Goal: Task Accomplishment & Management: Manage account settings

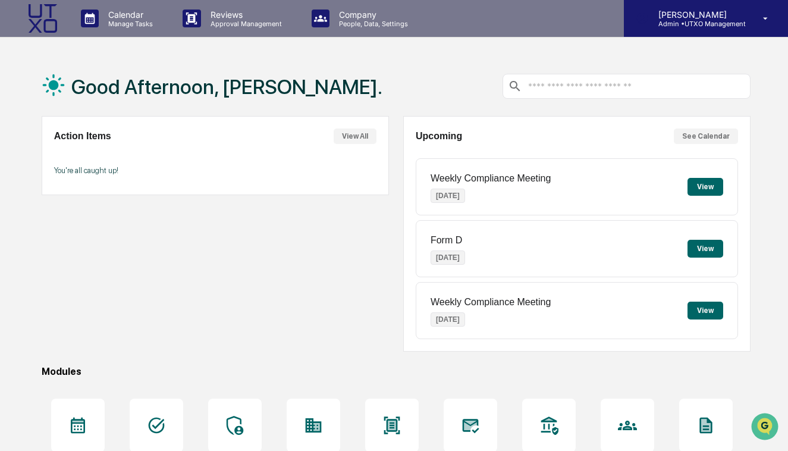
click at [673, 17] on p "[PERSON_NAME]" at bounding box center [697, 15] width 97 height 10
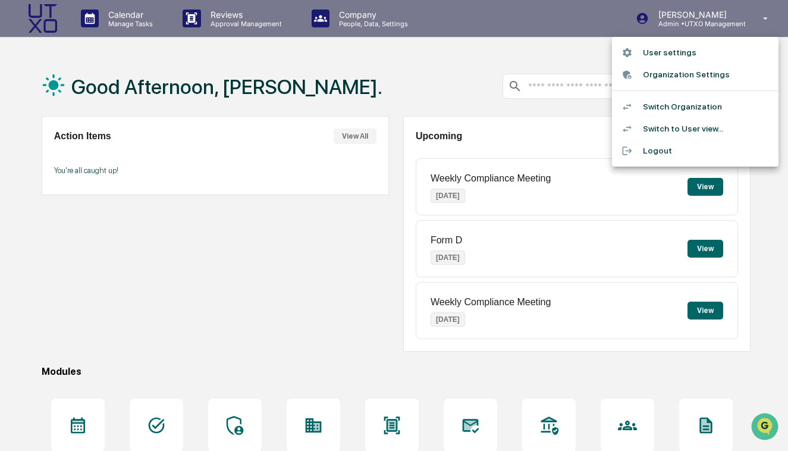
click at [505, 58] on div at bounding box center [394, 225] width 788 height 451
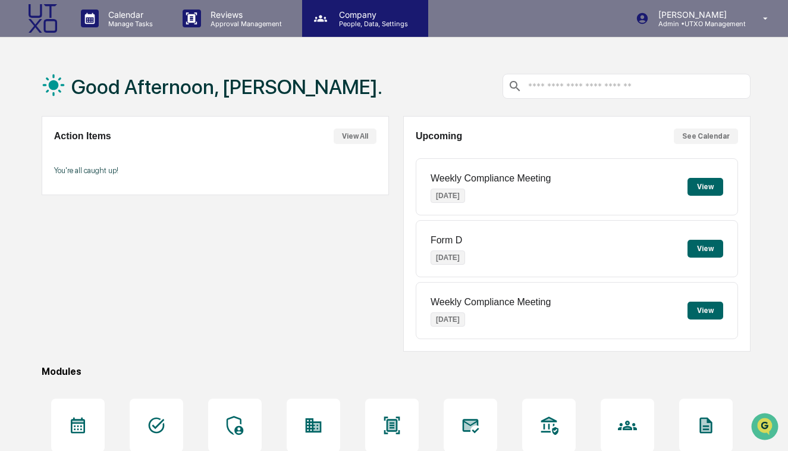
click at [349, 18] on p "Company" at bounding box center [372, 15] width 84 height 10
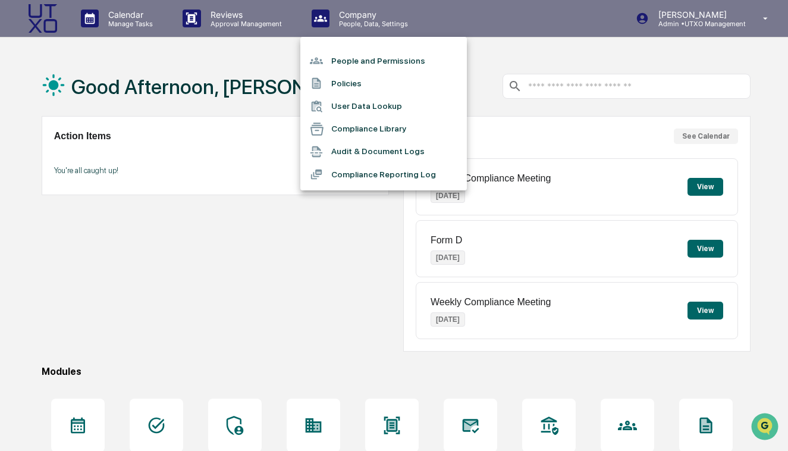
click at [349, 64] on li "People and Permissions" at bounding box center [383, 60] width 167 height 23
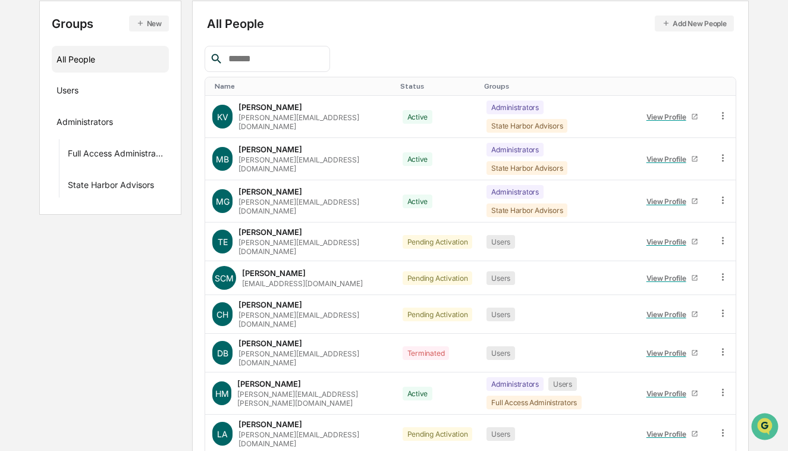
scroll to position [133, 0]
click at [716, 22] on button "Add New People" at bounding box center [694, 24] width 79 height 16
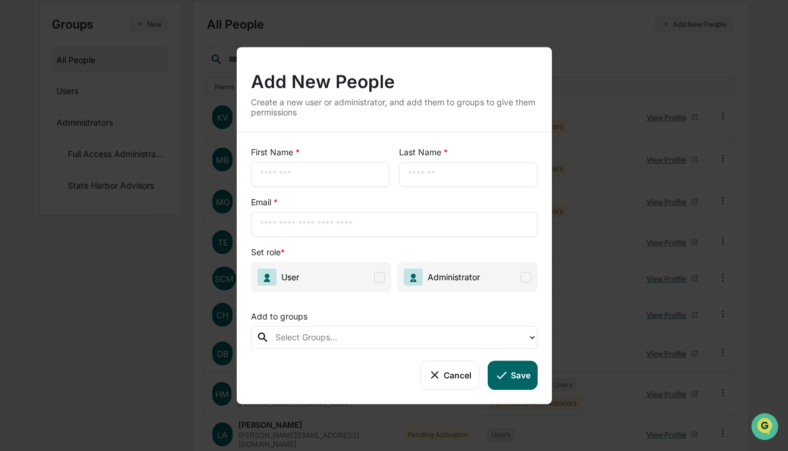
click at [462, 372] on button "Cancel" at bounding box center [450, 375] width 59 height 29
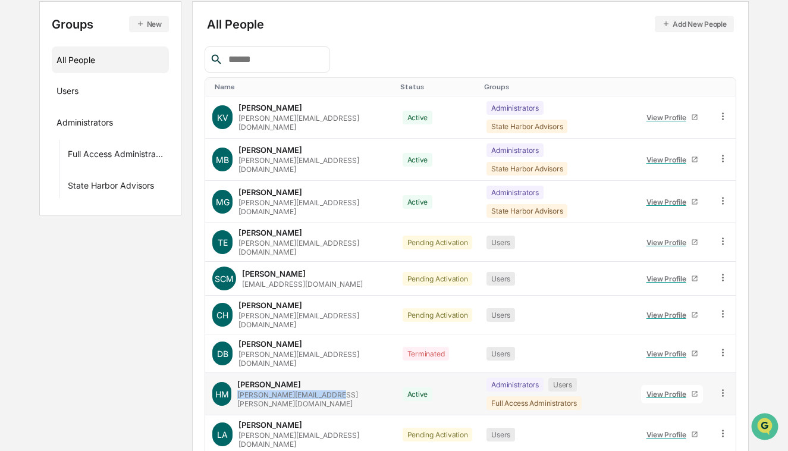
drag, startPoint x: 347, startPoint y: 359, endPoint x: 241, endPoint y: 358, distance: 106.5
click at [241, 380] on div "[PERSON_NAME] Magram [EMAIL_ADDRESS][PERSON_NAME][DOMAIN_NAME]" at bounding box center [300, 394] width 176 height 29
copy div "[PERSON_NAME][EMAIL_ADDRESS][PERSON_NAME][DOMAIN_NAME]"
click at [692, 26] on button "Add New People" at bounding box center [694, 24] width 79 height 16
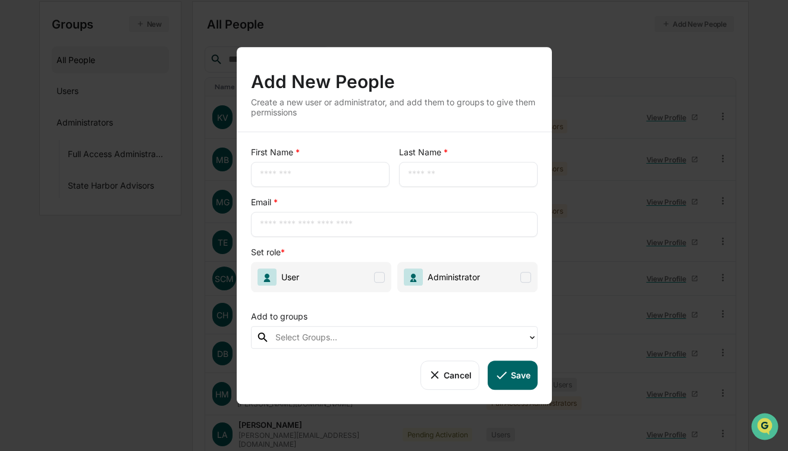
click at [305, 170] on input "text" at bounding box center [320, 174] width 121 height 12
type input "*****"
type input "****"
paste input "**********"
click at [316, 222] on input "**********" at bounding box center [394, 224] width 269 height 12
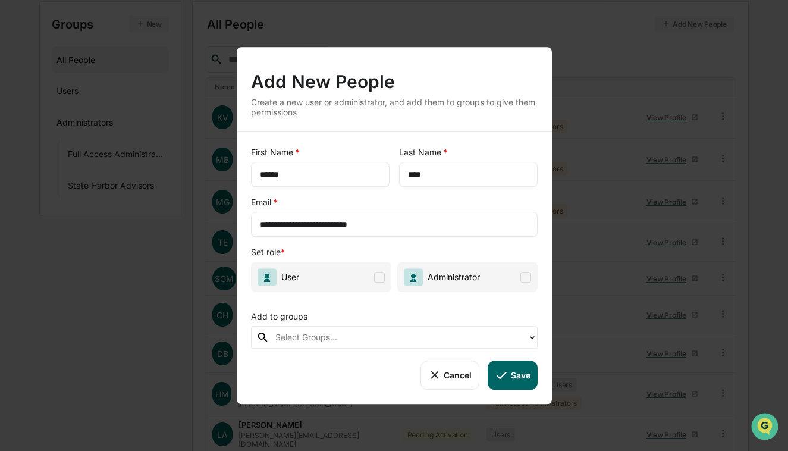
click at [378, 281] on span at bounding box center [379, 277] width 11 height 11
click at [329, 223] on input "**********" at bounding box center [394, 224] width 269 height 12
type input "**********"
click at [519, 373] on button "Save" at bounding box center [512, 375] width 49 height 29
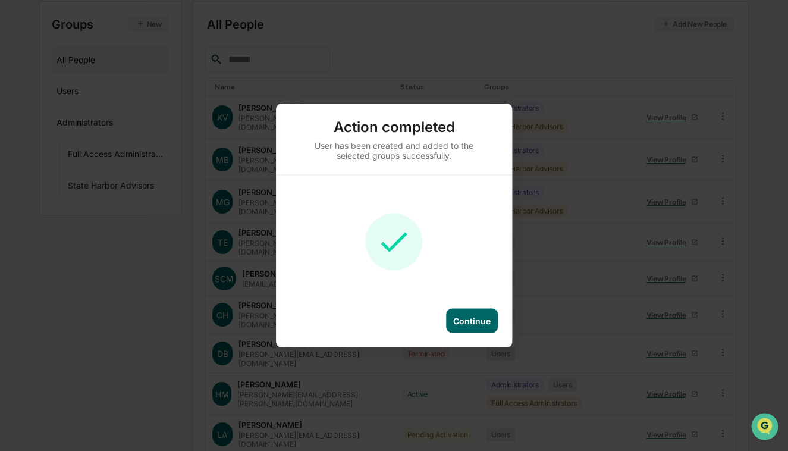
click at [483, 318] on div "Continue" at bounding box center [471, 321] width 37 height 10
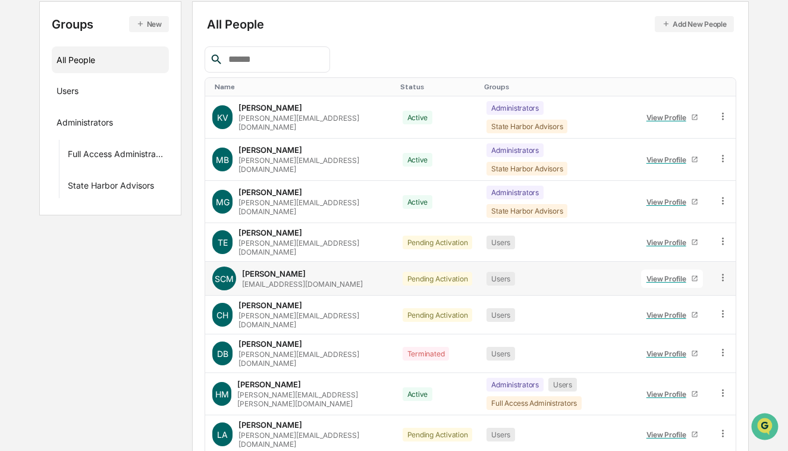
scroll to position [177, 0]
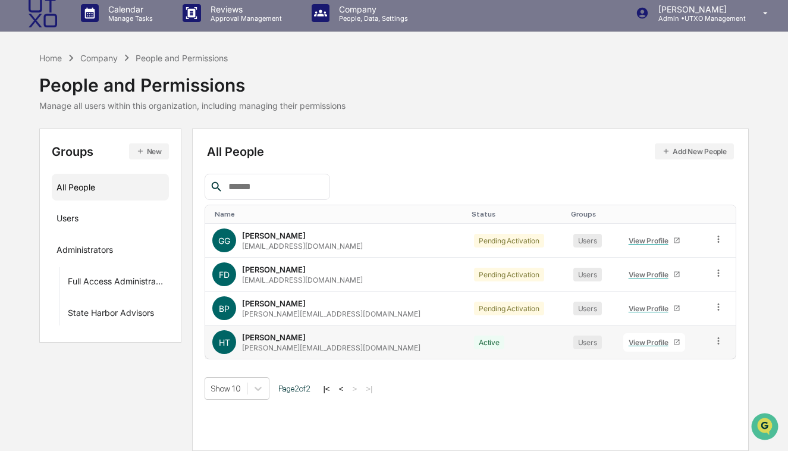
click at [408, 340] on div "HT Henry Test henry.magramtest@utxomgmt.com" at bounding box center [336, 342] width 248 height 24
click at [716, 343] on icon at bounding box center [718, 341] width 11 height 11
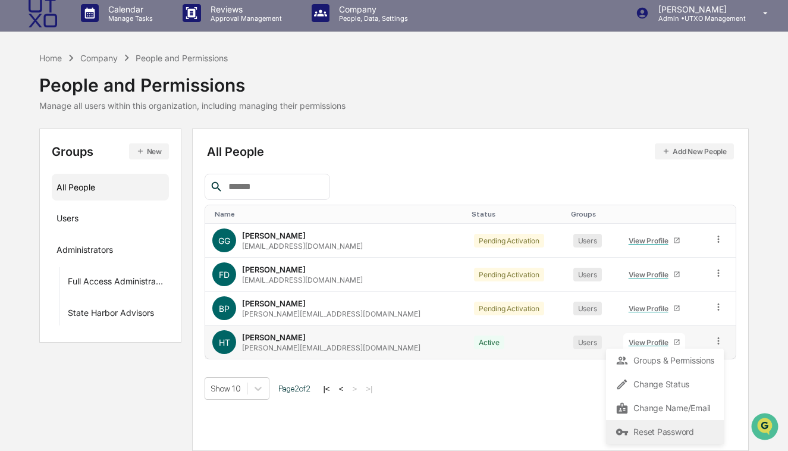
click at [642, 428] on div "Reset Password" at bounding box center [665, 432] width 99 height 14
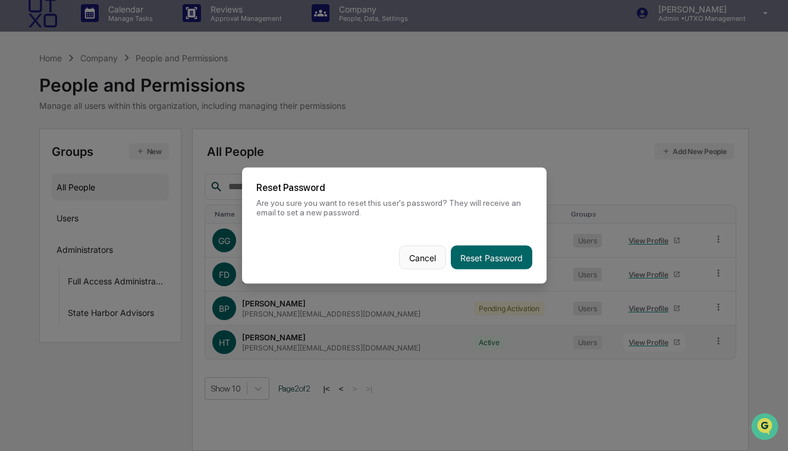
click at [416, 255] on button "Cancel" at bounding box center [422, 258] width 47 height 24
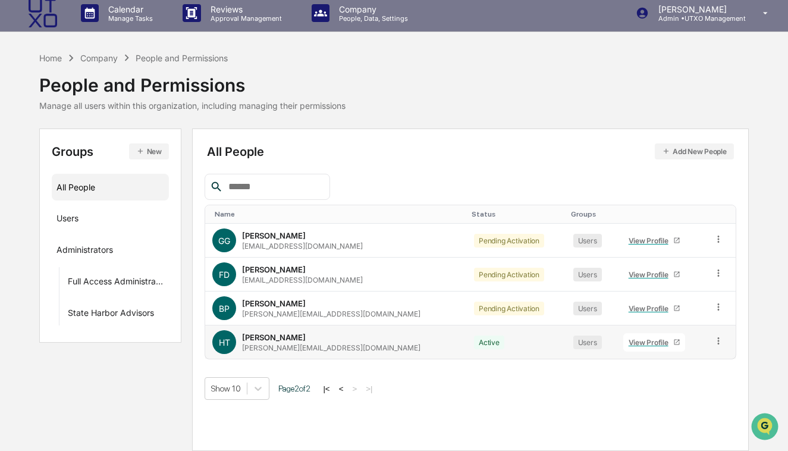
click at [638, 343] on div "View Profile" at bounding box center [651, 342] width 45 height 9
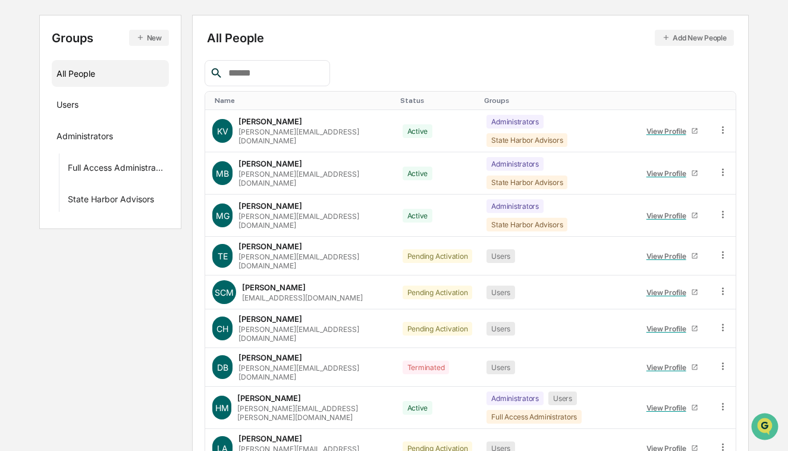
scroll to position [177, 0]
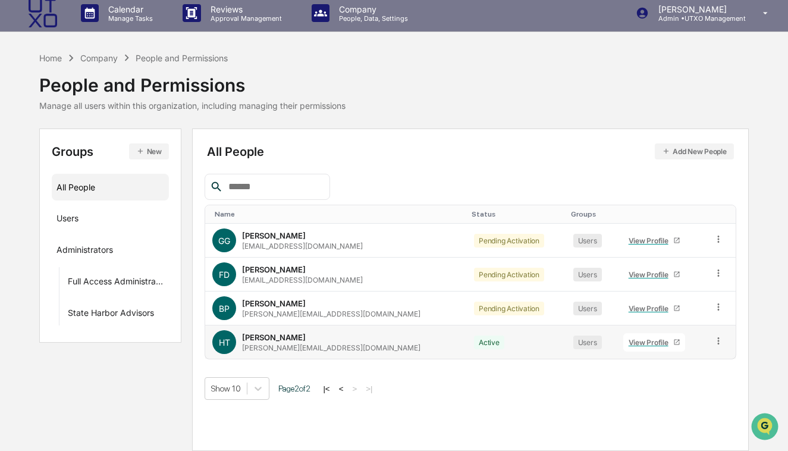
click at [364, 349] on div "HT Henry Test henry.magramtest@utxomgmt.com" at bounding box center [336, 342] width 248 height 24
click at [713, 344] on icon at bounding box center [718, 341] width 11 height 11
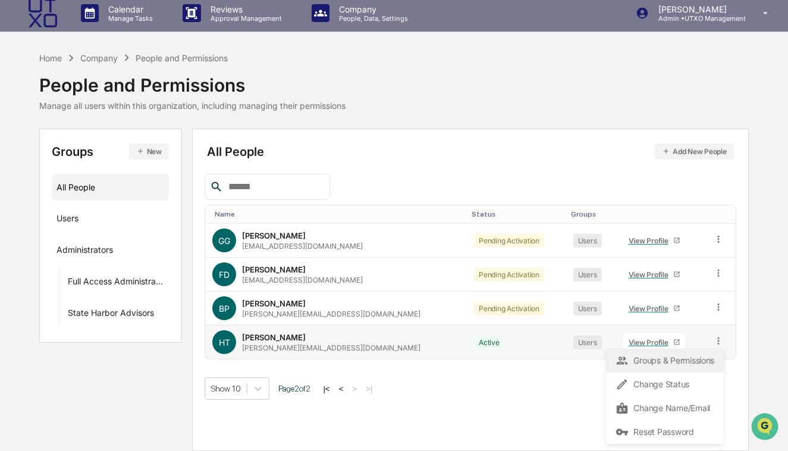
click at [668, 365] on div "Groups & Permissions" at bounding box center [665, 360] width 99 height 14
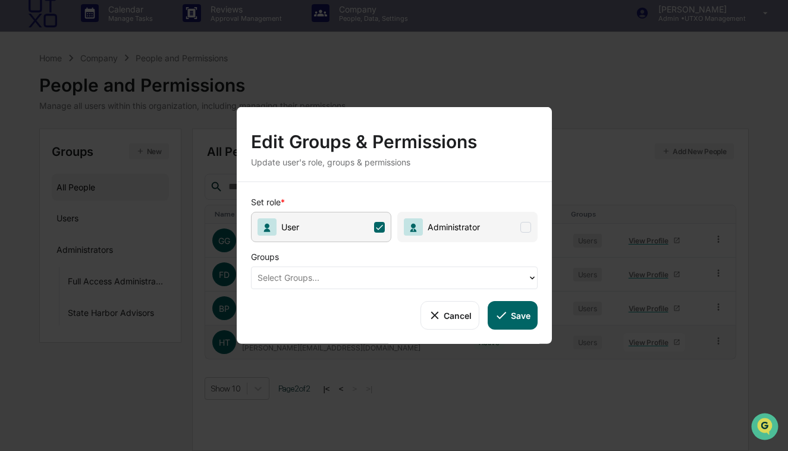
click at [466, 322] on button "Cancel" at bounding box center [450, 315] width 59 height 29
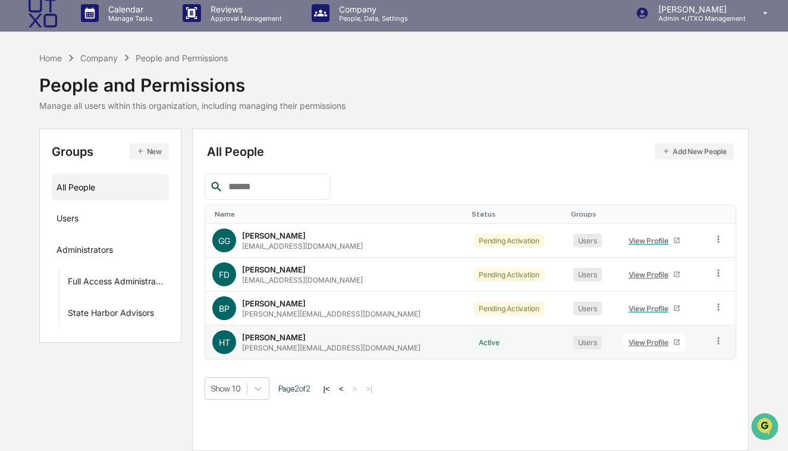
click at [718, 340] on icon at bounding box center [719, 340] width 2 height 7
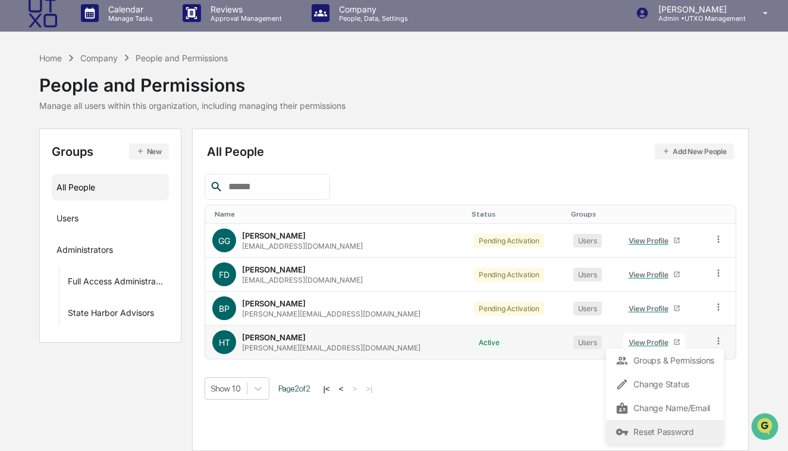
click at [679, 430] on div "Reset Password" at bounding box center [665, 432] width 99 height 14
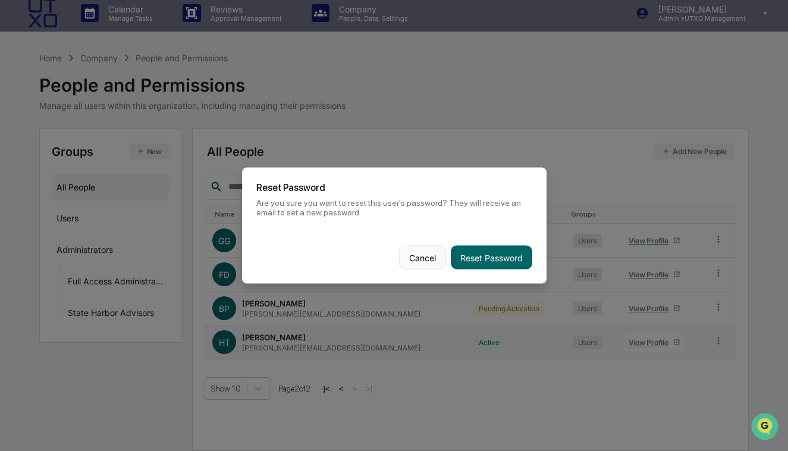
click at [433, 258] on button "Cancel" at bounding box center [422, 258] width 47 height 24
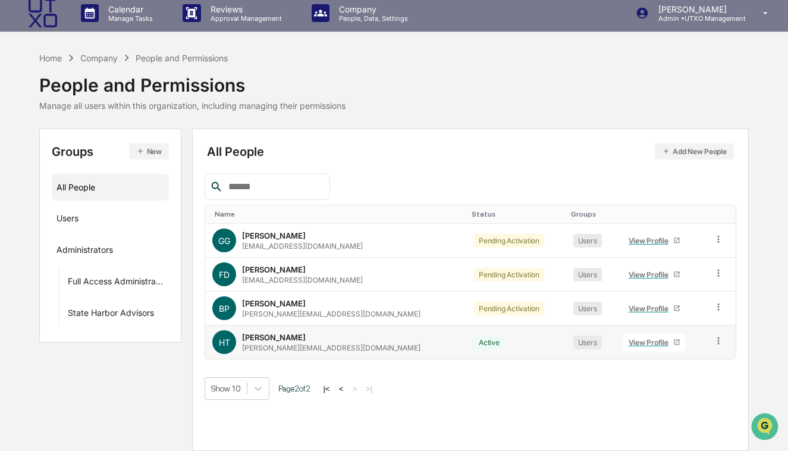
click at [713, 343] on icon at bounding box center [718, 341] width 11 height 11
click at [471, 369] on div "Name Status Groups GG Guillaume Girard gg@utxomgmt.com Pending Activation Users…" at bounding box center [470, 287] width 531 height 226
click at [748, 300] on div "All People Add New People Name Status Groups GG Guillaume Girard gg@utxomgmt.co…" at bounding box center [470, 290] width 556 height 322
click at [715, 337] on icon at bounding box center [718, 341] width 11 height 11
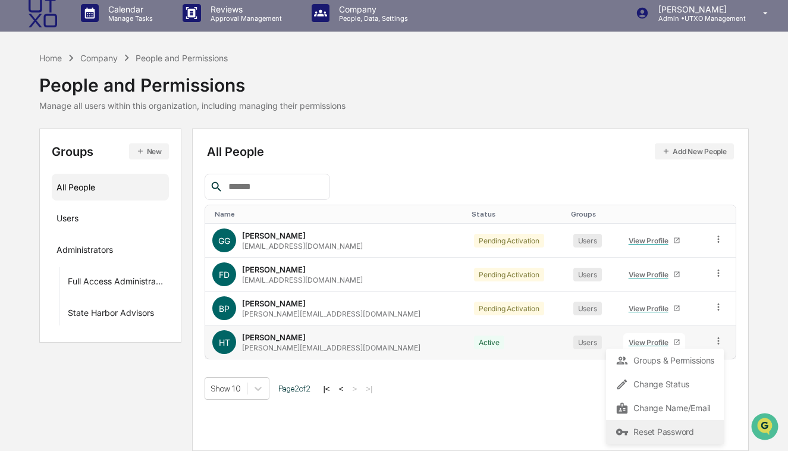
click at [646, 427] on div "Reset Password" at bounding box center [665, 432] width 99 height 14
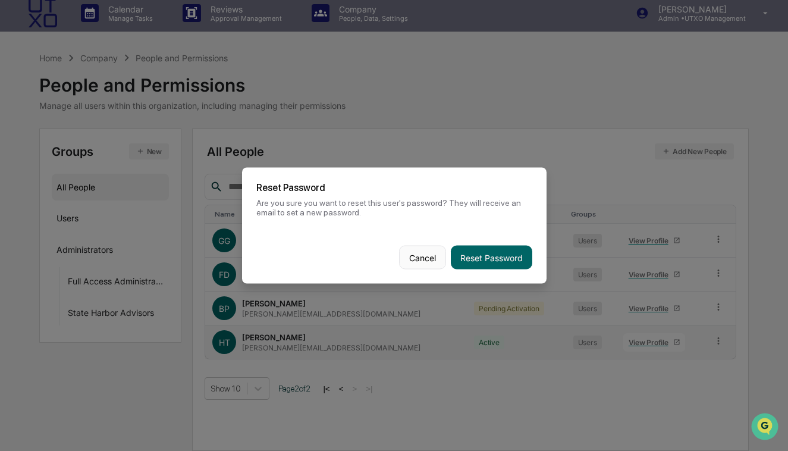
click at [431, 258] on button "Cancel" at bounding box center [422, 258] width 47 height 24
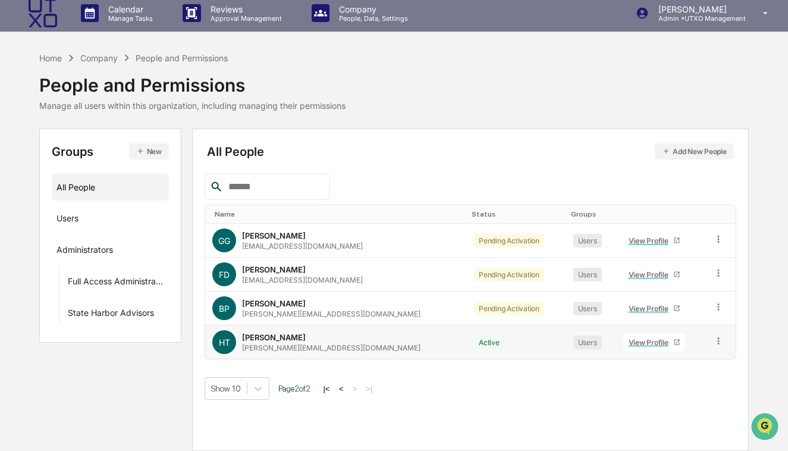
click at [714, 339] on icon at bounding box center [718, 341] width 11 height 11
click at [479, 401] on div "All People Add New People Name Status Groups GG Guillaume Girard gg@utxomgmt.co…" at bounding box center [470, 290] width 556 height 322
click at [718, 342] on icon at bounding box center [718, 341] width 11 height 11
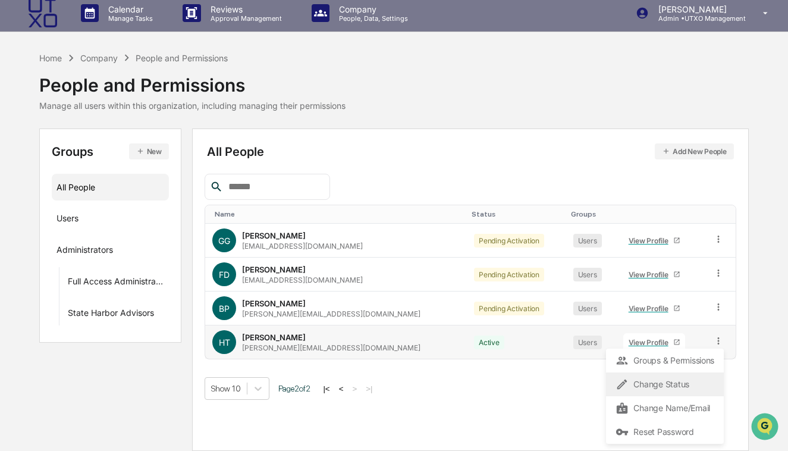
click at [654, 382] on div "Change Status" at bounding box center [665, 384] width 99 height 14
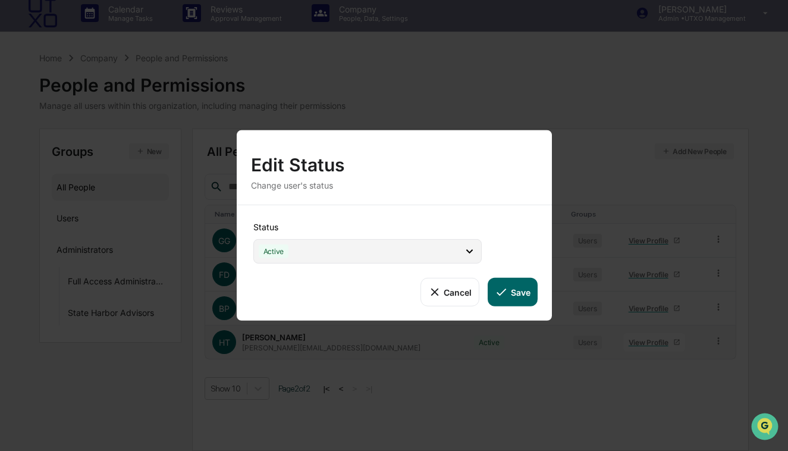
click at [474, 247] on icon at bounding box center [469, 251] width 13 height 13
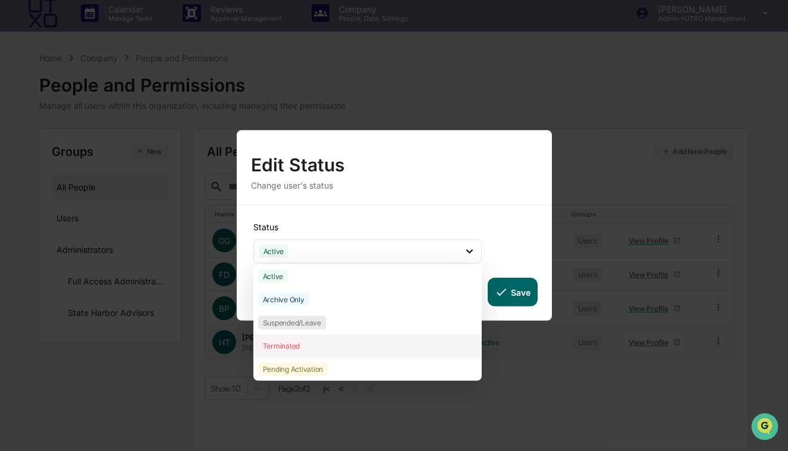
click at [349, 343] on div "Terminated" at bounding box center [367, 345] width 228 height 23
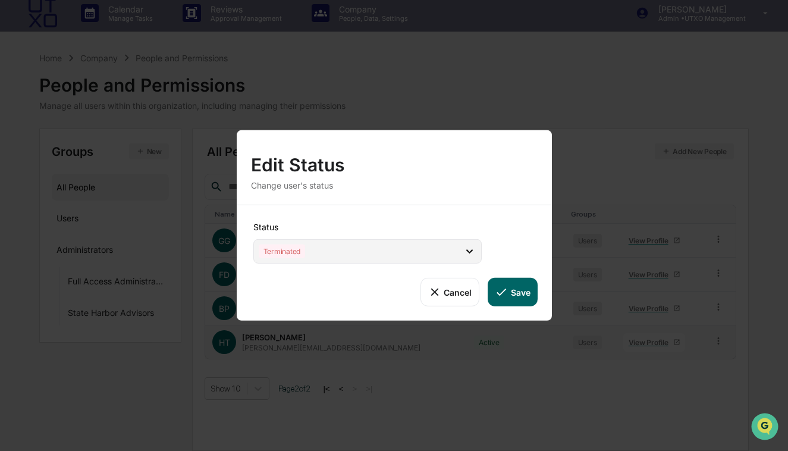
click at [448, 249] on div "Terminated" at bounding box center [367, 251] width 228 height 24
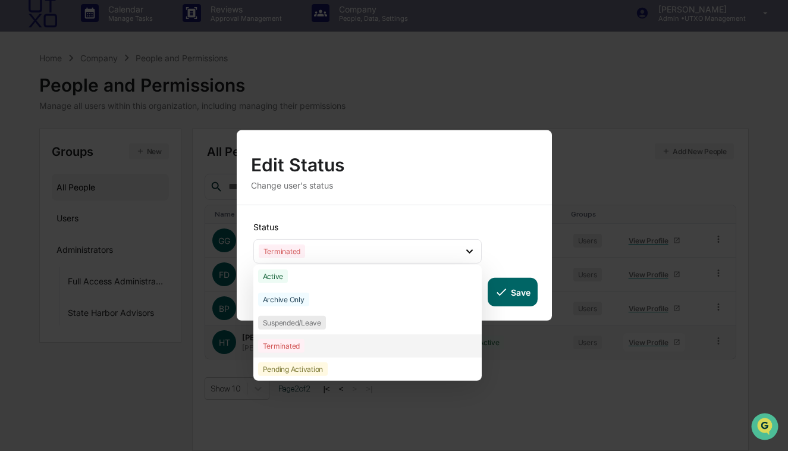
click at [416, 340] on div "Terminated" at bounding box center [367, 345] width 228 height 23
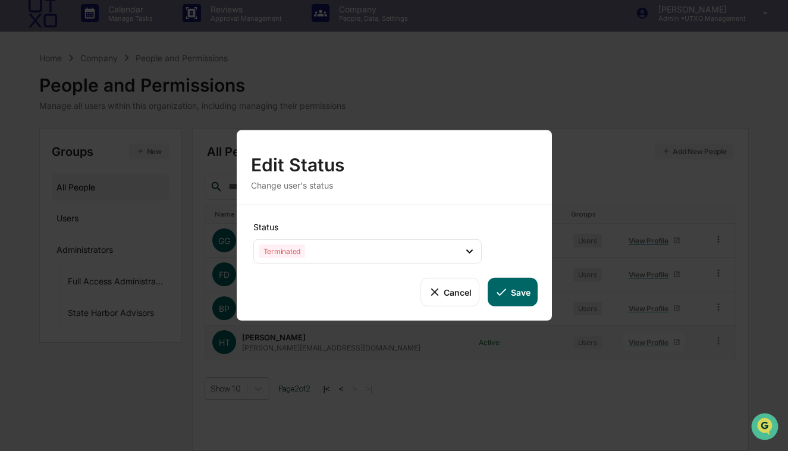
click at [516, 299] on button "Save" at bounding box center [512, 292] width 49 height 29
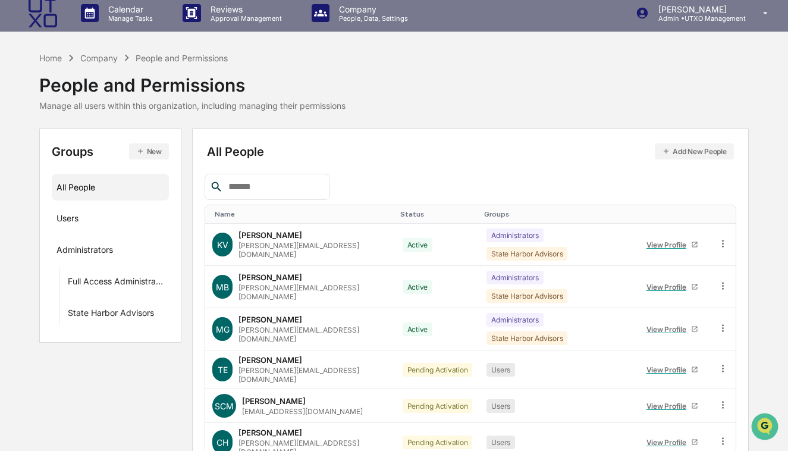
click at [691, 154] on button "Add New People" at bounding box center [694, 151] width 79 height 16
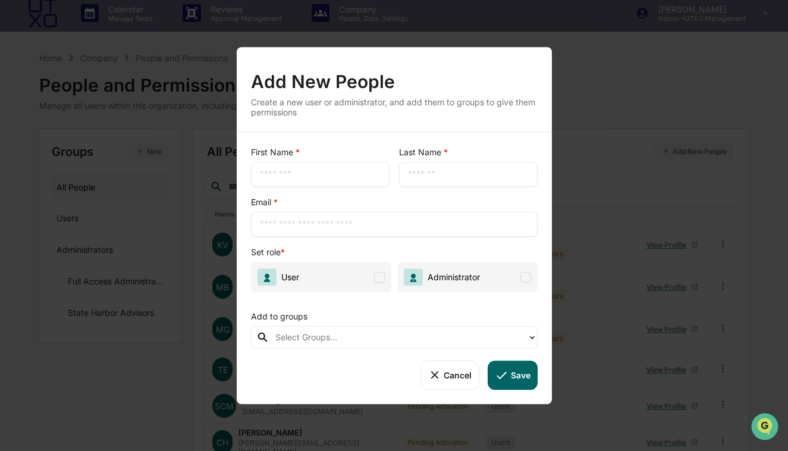
click at [349, 176] on input "text" at bounding box center [320, 174] width 121 height 12
type input "**********"
type input "****"
type input "**********"
click at [377, 275] on span at bounding box center [379, 277] width 11 height 11
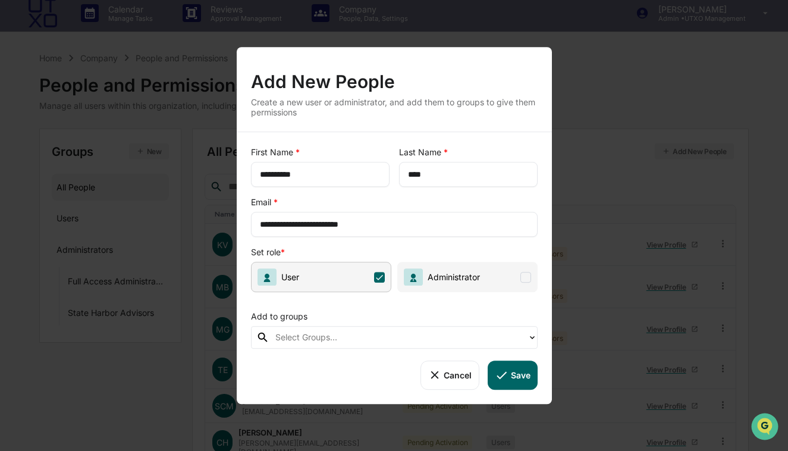
click at [511, 384] on button "Save" at bounding box center [512, 375] width 49 height 29
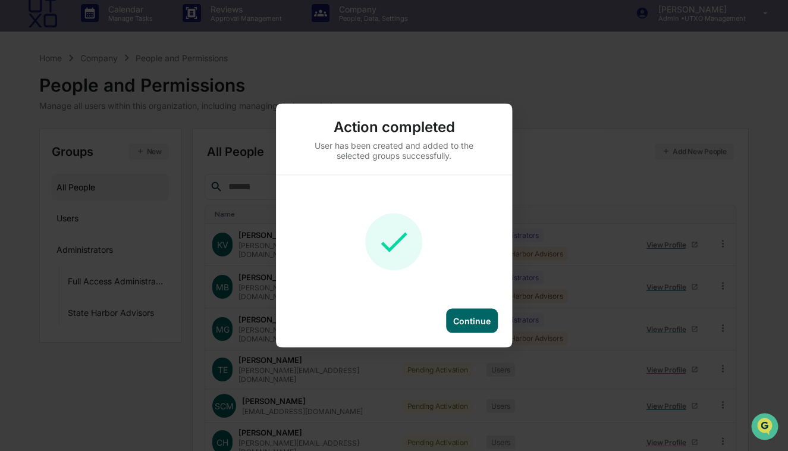
click at [481, 327] on div "Continue" at bounding box center [472, 321] width 52 height 24
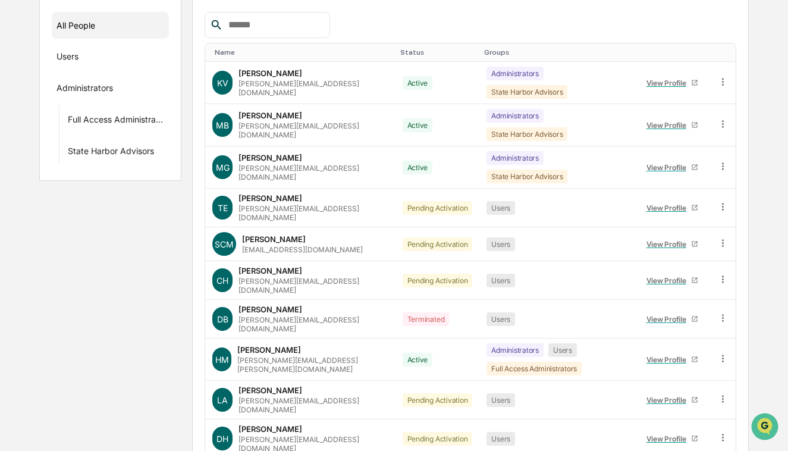
scroll to position [177, 0]
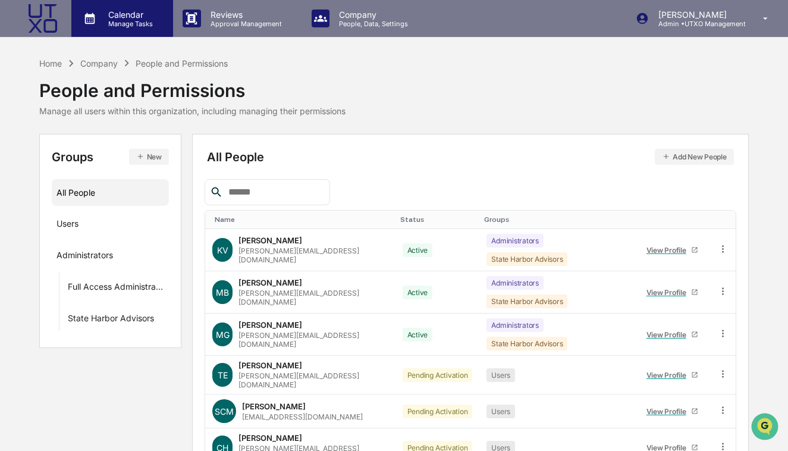
click at [129, 22] on p "Manage Tasks" at bounding box center [129, 24] width 60 height 8
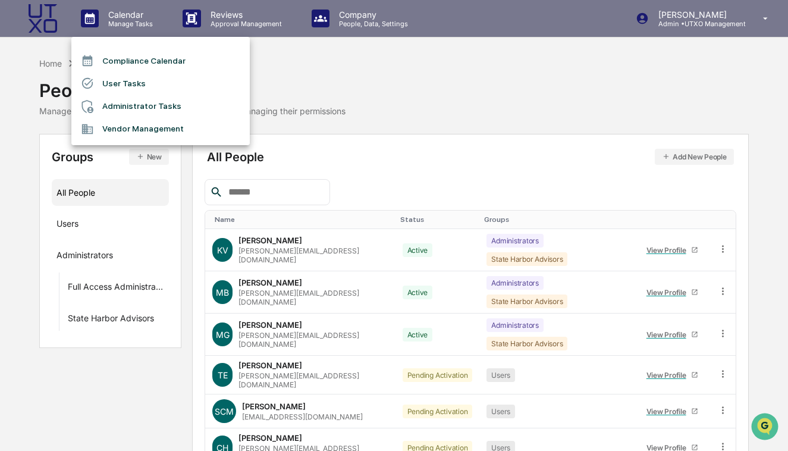
click at [129, 88] on li "User Tasks" at bounding box center [160, 83] width 178 height 23
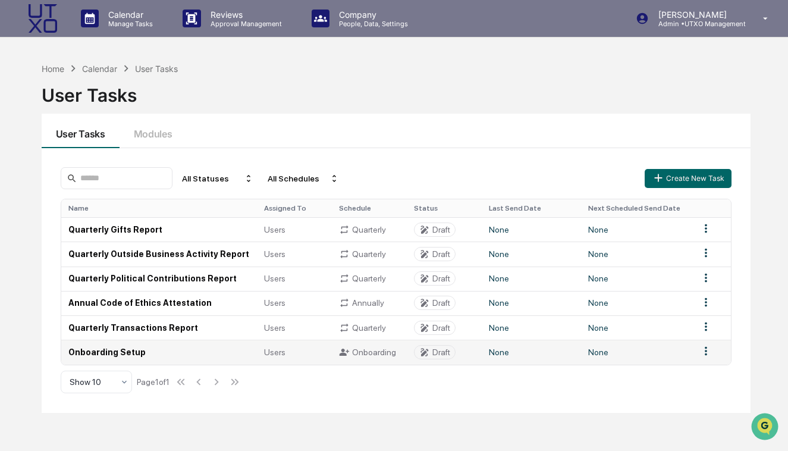
click at [159, 358] on td "Onboarding Setup" at bounding box center [159, 352] width 196 height 24
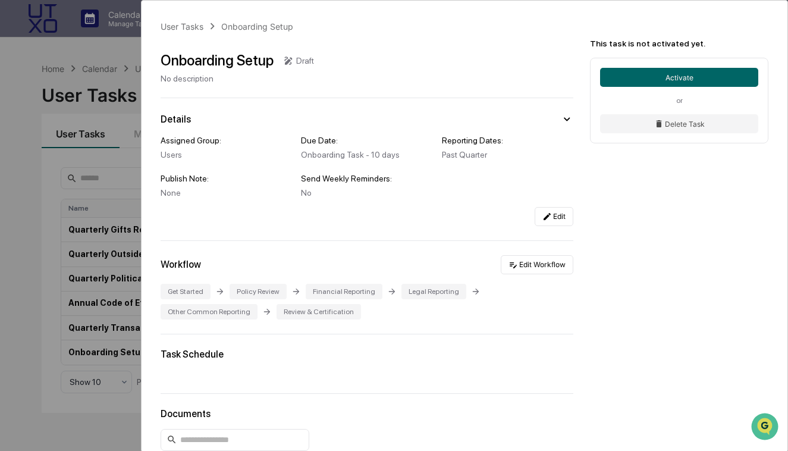
click at [73, 125] on div "User Tasks Onboarding Setup Onboarding Setup Draft No description Details Assig…" at bounding box center [394, 225] width 788 height 451
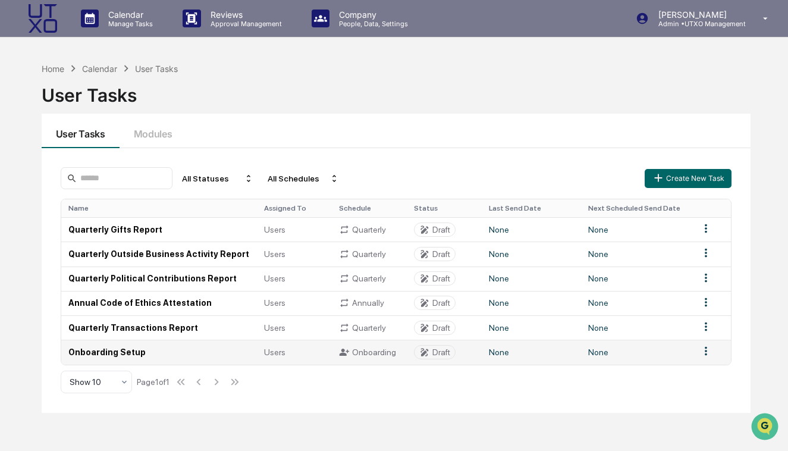
click at [129, 359] on td "Onboarding Setup" at bounding box center [159, 352] width 196 height 24
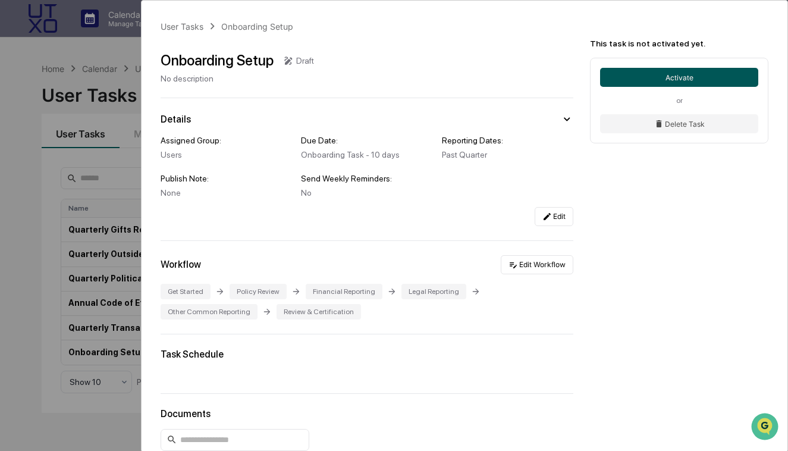
click at [650, 76] on button "Activate" at bounding box center [679, 77] width 158 height 19
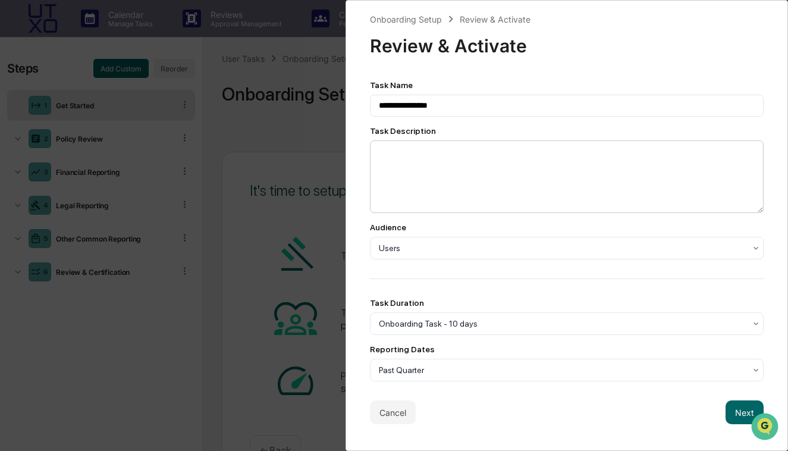
scroll to position [1, 0]
click at [740, 415] on button "Next" at bounding box center [745, 412] width 38 height 24
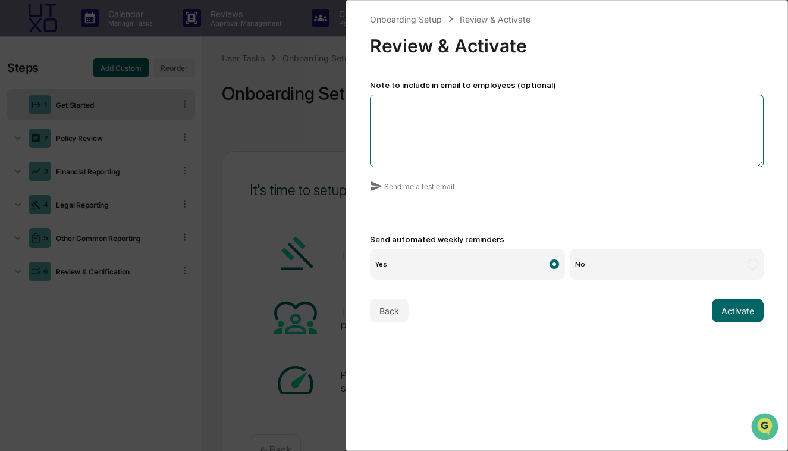
click at [561, 146] on textarea at bounding box center [567, 131] width 394 height 73
type textarea "**********"
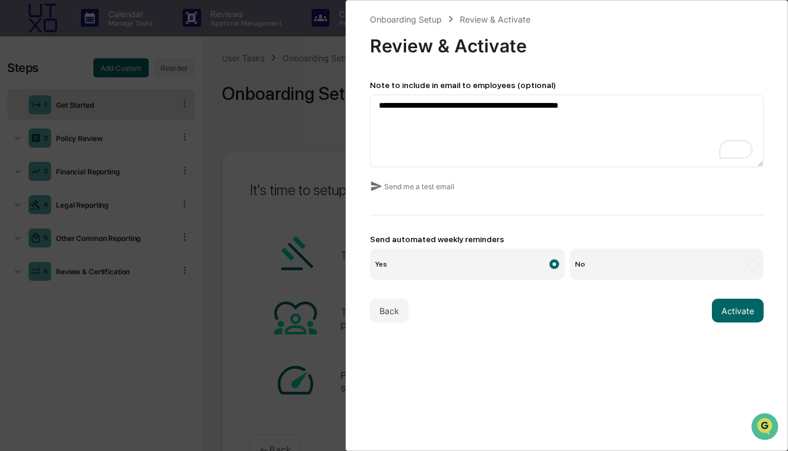
click at [655, 253] on label "No" at bounding box center [667, 264] width 194 height 31
click at [736, 312] on button "Activate" at bounding box center [738, 311] width 52 height 24
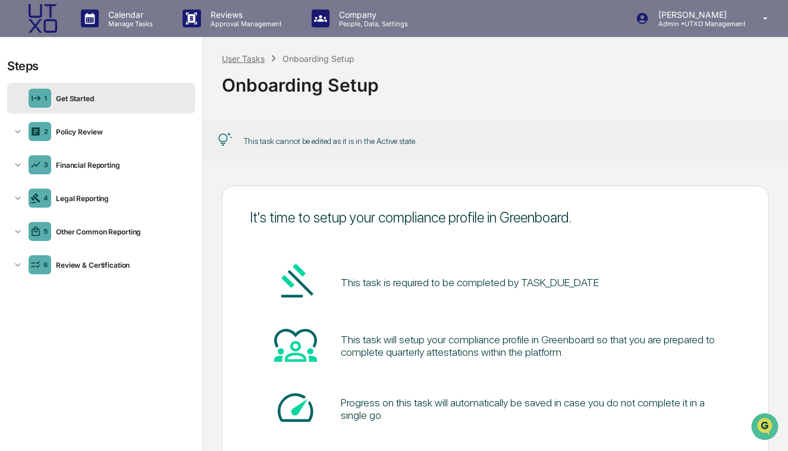
click at [253, 59] on div "User Tasks" at bounding box center [243, 59] width 43 height 10
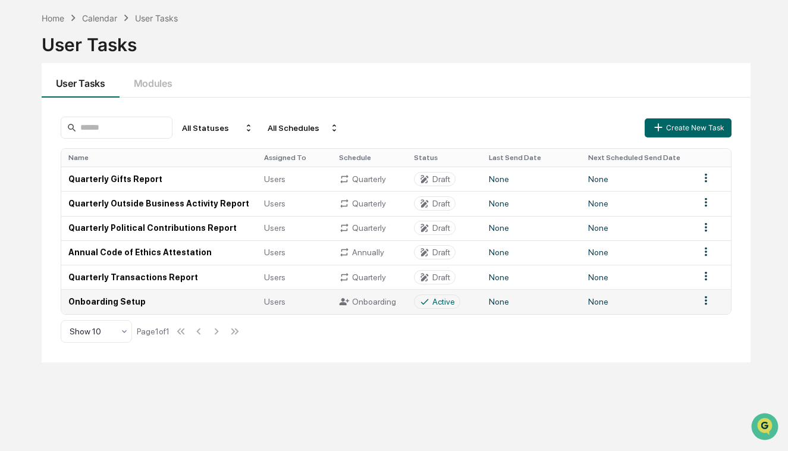
scroll to position [57, 0]
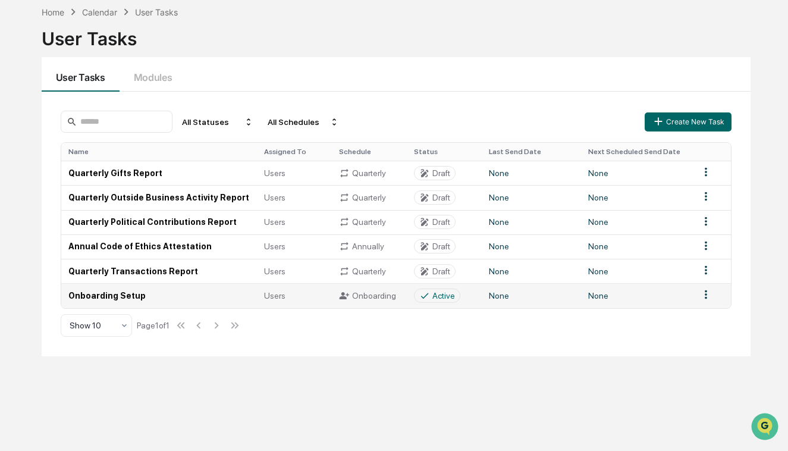
click at [142, 298] on td "Onboarding Setup" at bounding box center [159, 295] width 196 height 24
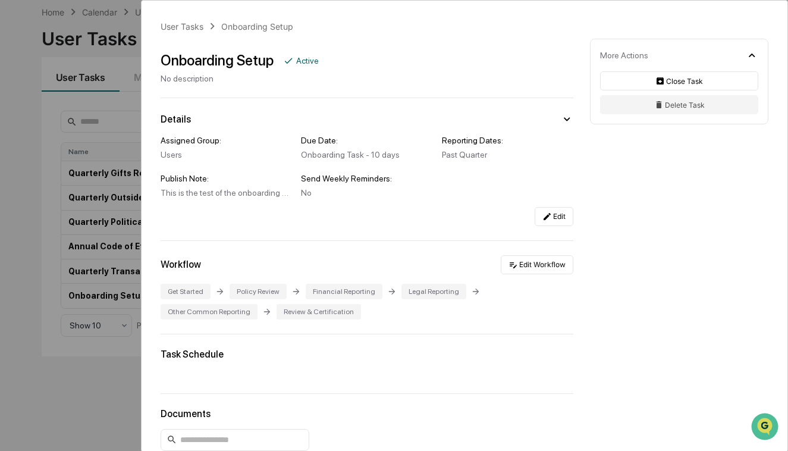
click at [121, 109] on div "User Tasks Onboarding Setup Onboarding Setup Active No description Details Assi…" at bounding box center [394, 225] width 788 height 451
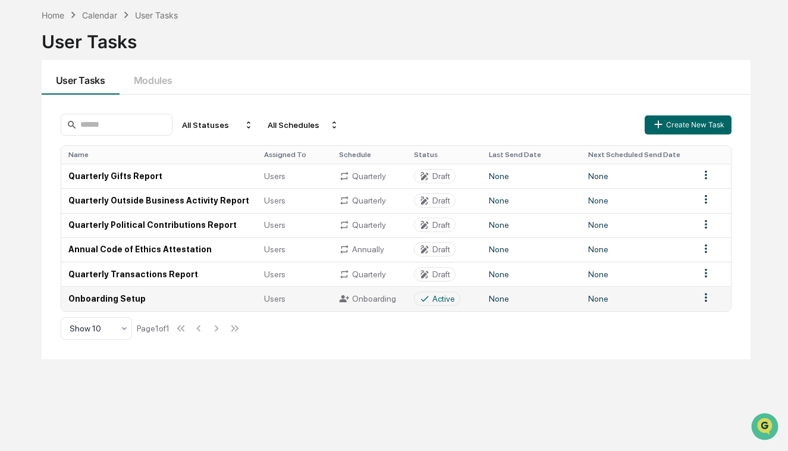
scroll to position [57, 0]
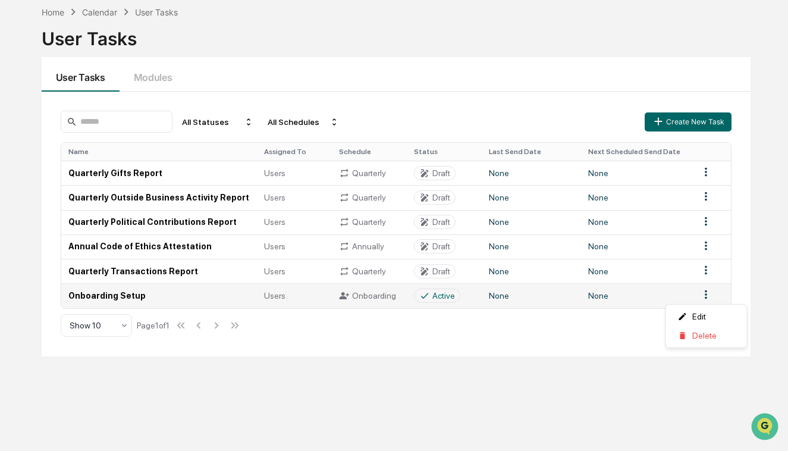
click at [706, 298] on html "Calendar Manage Tasks Reviews Approval Management Company People, Data, Setting…" at bounding box center [394, 168] width 788 height 451
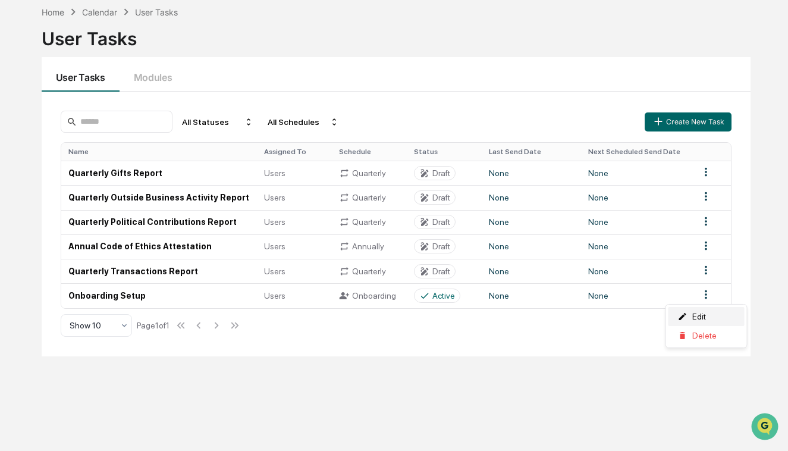
click at [702, 309] on div "Edit" at bounding box center [707, 316] width 76 height 19
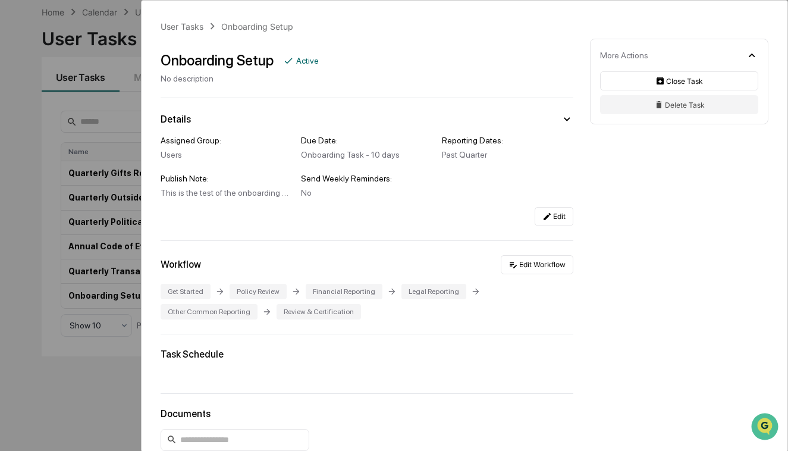
click at [135, 129] on div "User Tasks Onboarding Setup Onboarding Setup Active No description Details Assi…" at bounding box center [394, 225] width 788 height 451
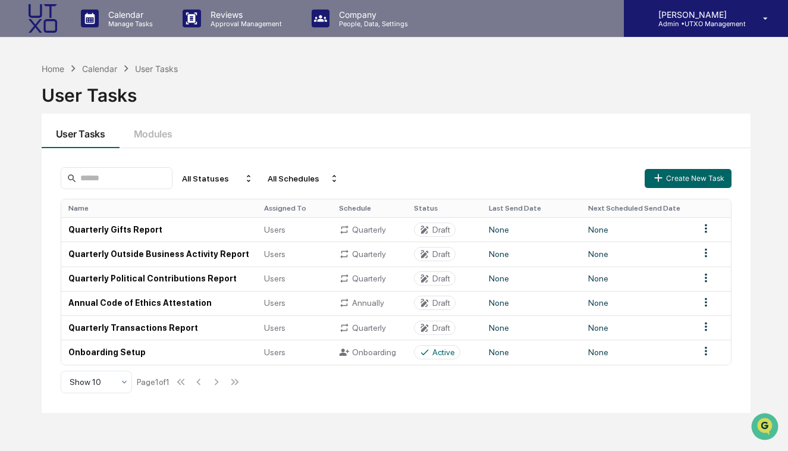
click at [712, 15] on p "[PERSON_NAME]" at bounding box center [697, 15] width 97 height 10
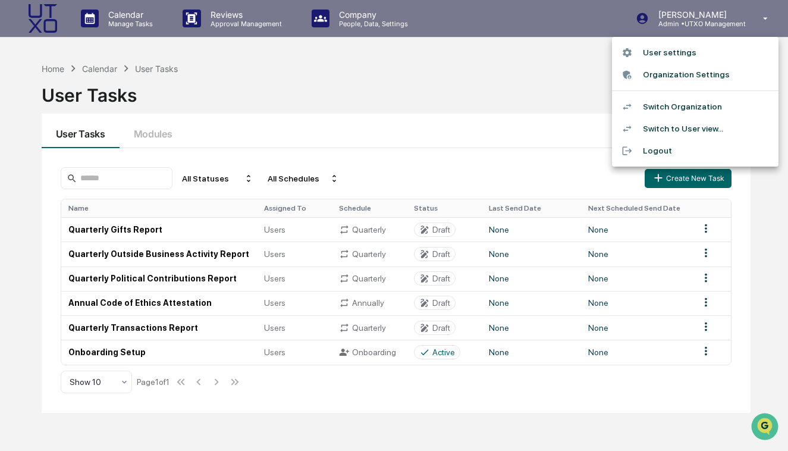
click at [474, 78] on div at bounding box center [394, 225] width 788 height 451
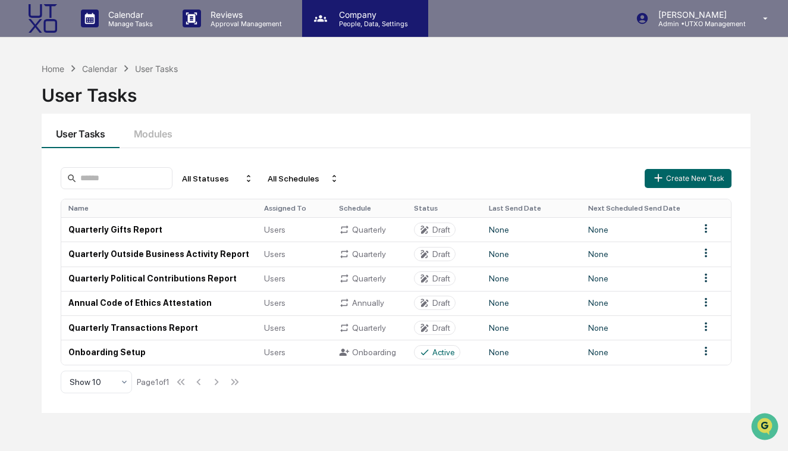
click at [375, 21] on p "People, Data, Settings" at bounding box center [372, 24] width 84 height 8
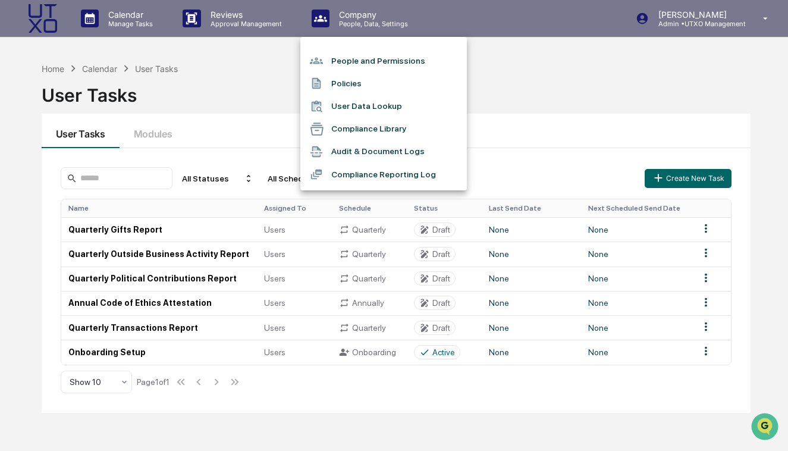
click at [365, 65] on li "People and Permissions" at bounding box center [383, 60] width 167 height 23
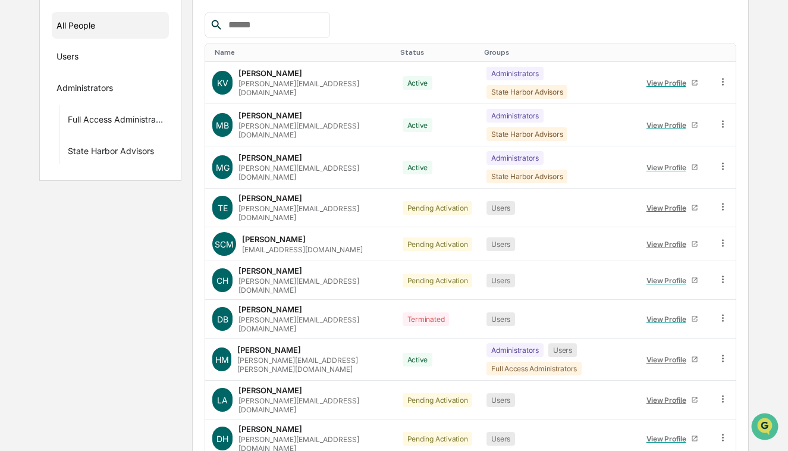
scroll to position [177, 0]
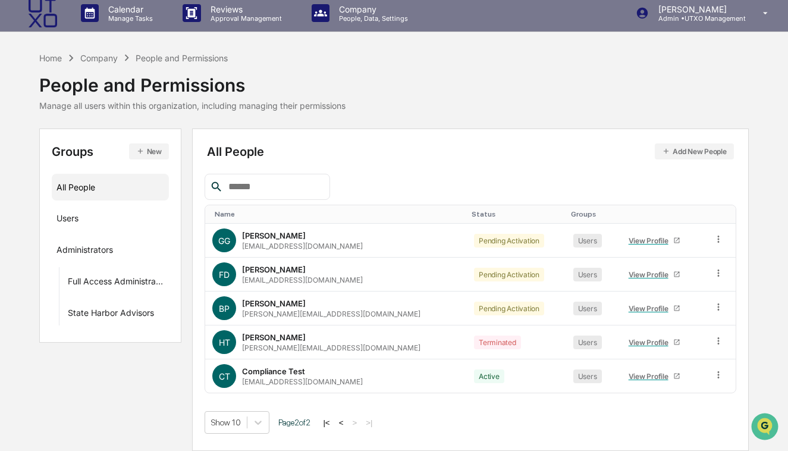
scroll to position [5, 0]
click at [348, 371] on div "CT Compliance Test [EMAIL_ADDRESS][DOMAIN_NAME]" at bounding box center [336, 376] width 248 height 24
click at [631, 375] on div "View Profile" at bounding box center [651, 376] width 45 height 9
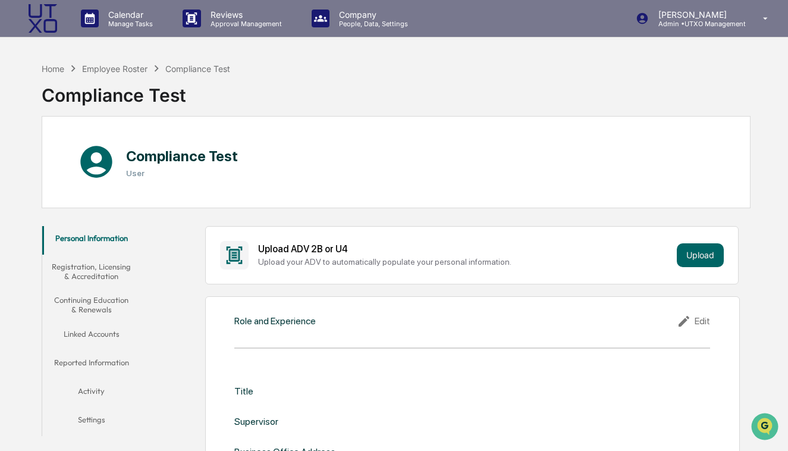
scroll to position [5, 0]
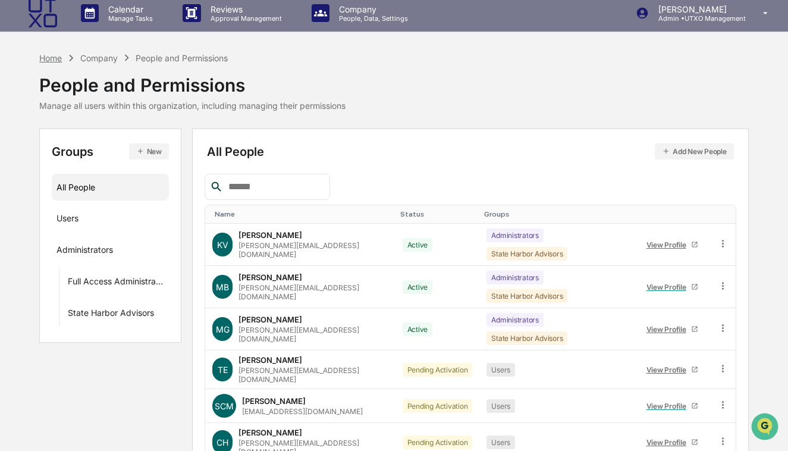
click at [41, 59] on div "Home" at bounding box center [50, 58] width 23 height 10
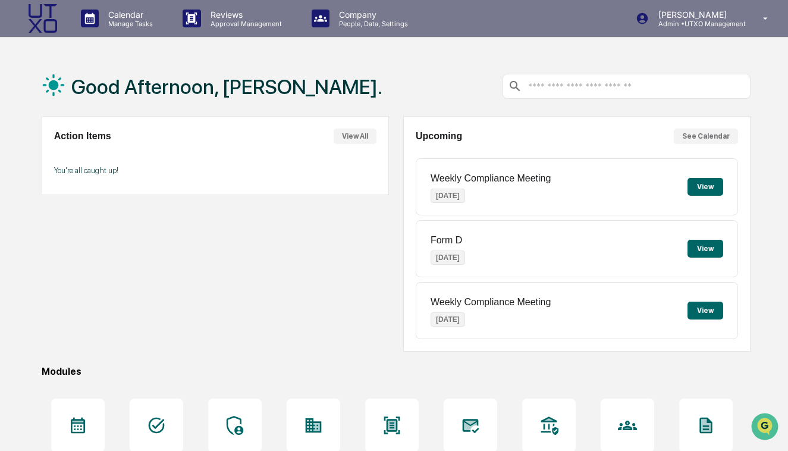
scroll to position [126, 0]
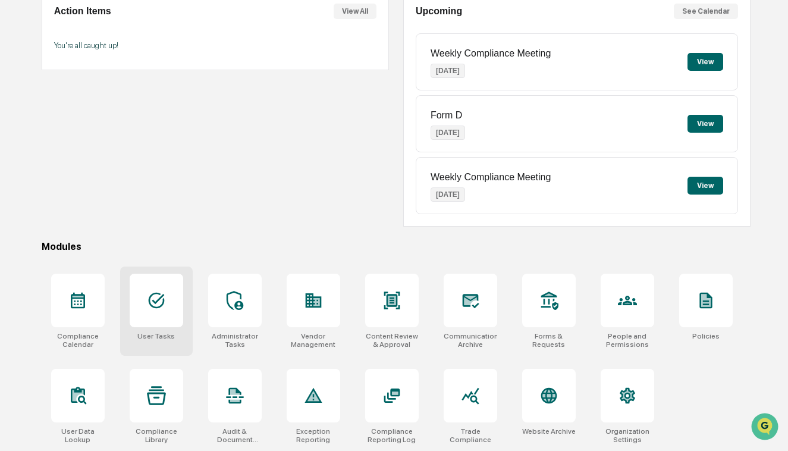
click at [171, 311] on div at bounding box center [157, 301] width 54 height 54
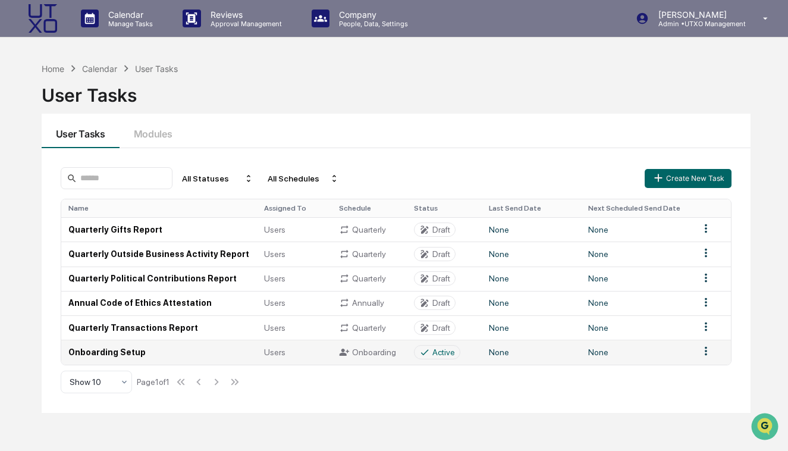
click at [437, 353] on div "Active" at bounding box center [444, 352] width 23 height 10
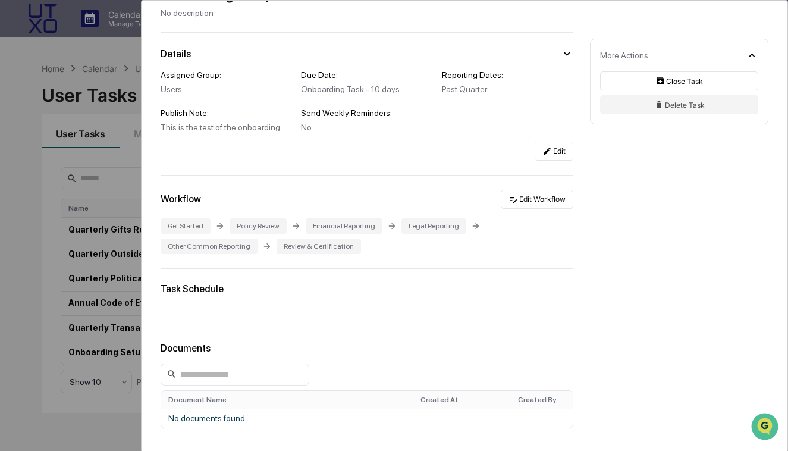
scroll to position [84, 0]
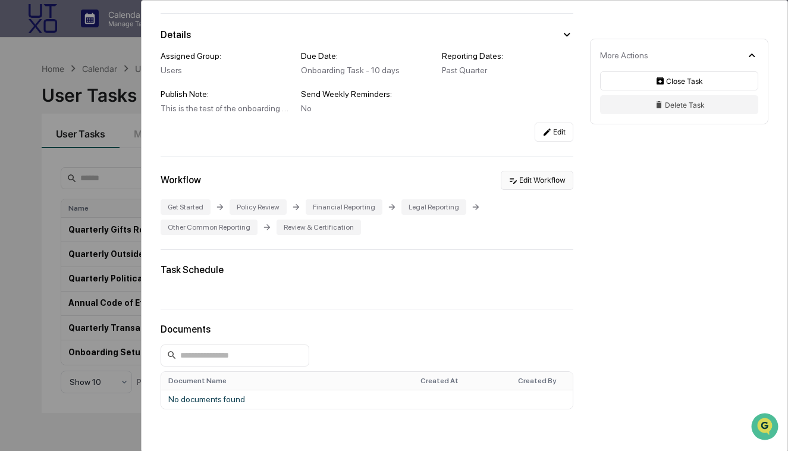
click at [535, 182] on button "Edit Workflow" at bounding box center [537, 180] width 73 height 19
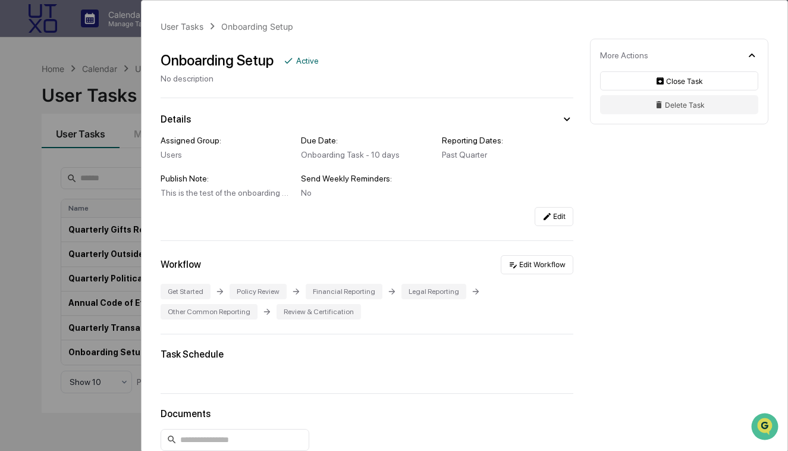
click at [118, 187] on div "User Tasks Onboarding Setup Onboarding Setup Active No description Details Assi…" at bounding box center [394, 225] width 788 height 451
